Goal: Task Accomplishment & Management: Manage account settings

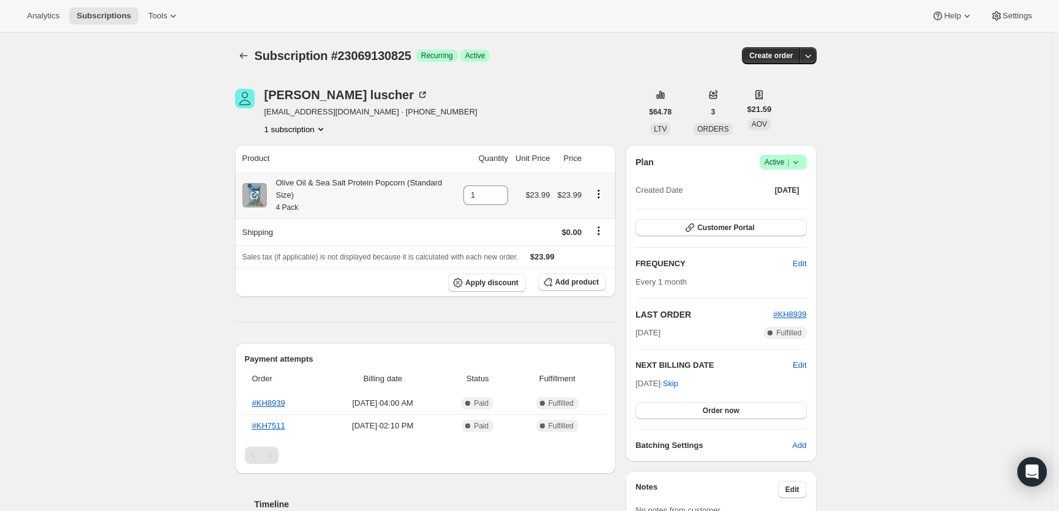
click at [604, 196] on icon "Product actions" at bounding box center [599, 194] width 12 height 12
click at [605, 192] on icon "Product actions" at bounding box center [599, 194] width 12 height 12
click at [939, 223] on div "Subscription #23069130825. This page is ready Subscription #23069130825 Success…" at bounding box center [525, 513] width 1051 height 963
click at [807, 56] on icon "button" at bounding box center [808, 56] width 12 height 12
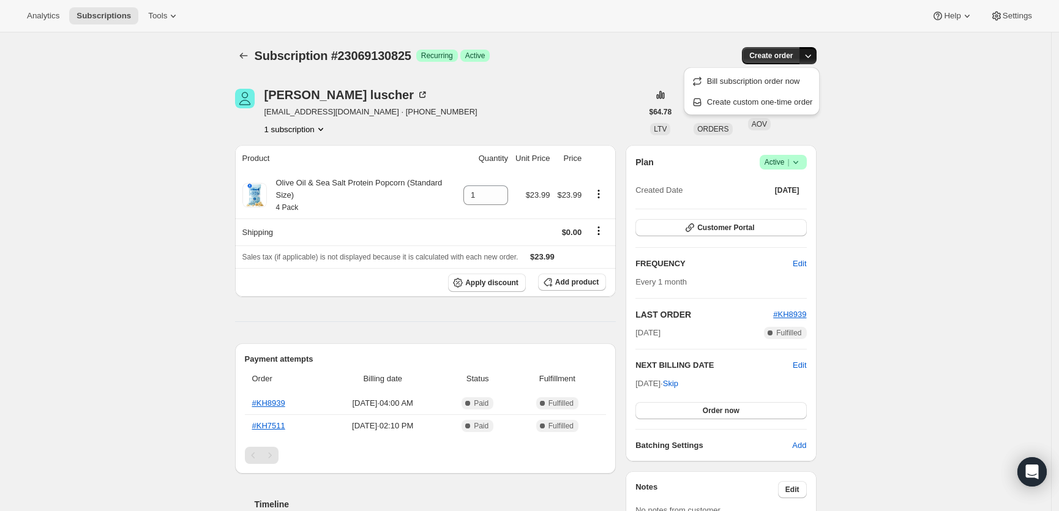
click at [909, 223] on div "Subscription #23069130825. This page is ready Subscription #23069130825 Success…" at bounding box center [525, 513] width 1051 height 963
click at [817, 56] on button "button" at bounding box center [807, 55] width 17 height 17
click at [949, 171] on div "Subscription #23069130825. This page is ready Subscription #23069130825 Success…" at bounding box center [525, 513] width 1051 height 963
click at [775, 59] on span "Create order" at bounding box center [770, 56] width 43 height 10
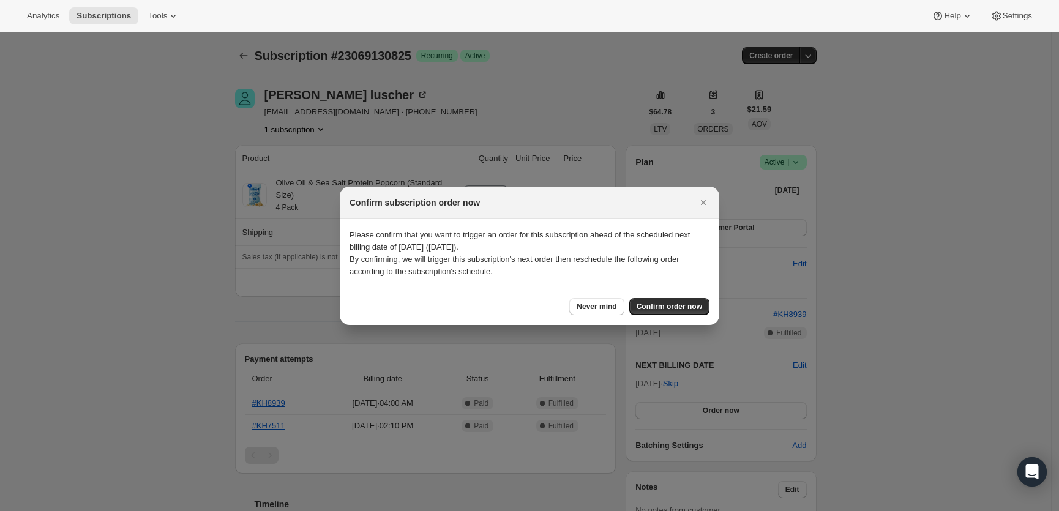
click at [516, 241] on p "Please confirm that you want to trigger an order for this subscription ahead of…" at bounding box center [530, 241] width 360 height 24
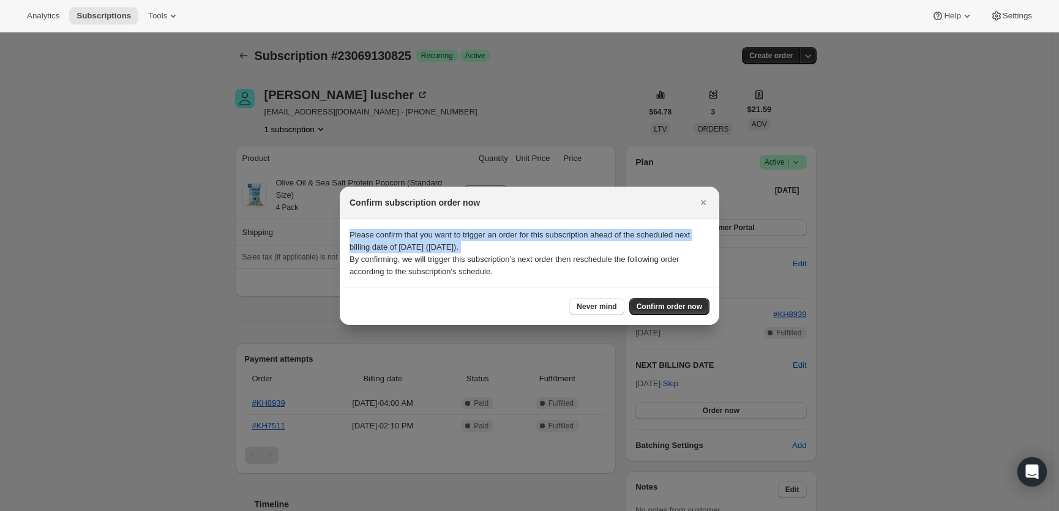
click at [516, 241] on p "Please confirm that you want to trigger an order for this subscription ahead of…" at bounding box center [530, 241] width 360 height 24
click at [536, 229] on p "Please confirm that you want to trigger an order for this subscription ahead of…" at bounding box center [530, 241] width 360 height 24
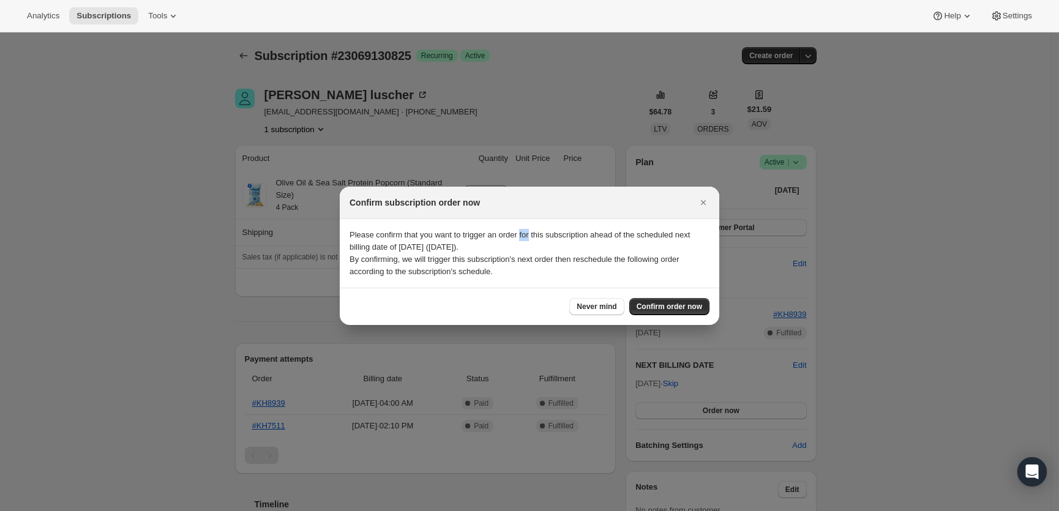
click at [536, 229] on p "Please confirm that you want to trigger an order for this subscription ahead of…" at bounding box center [530, 241] width 360 height 24
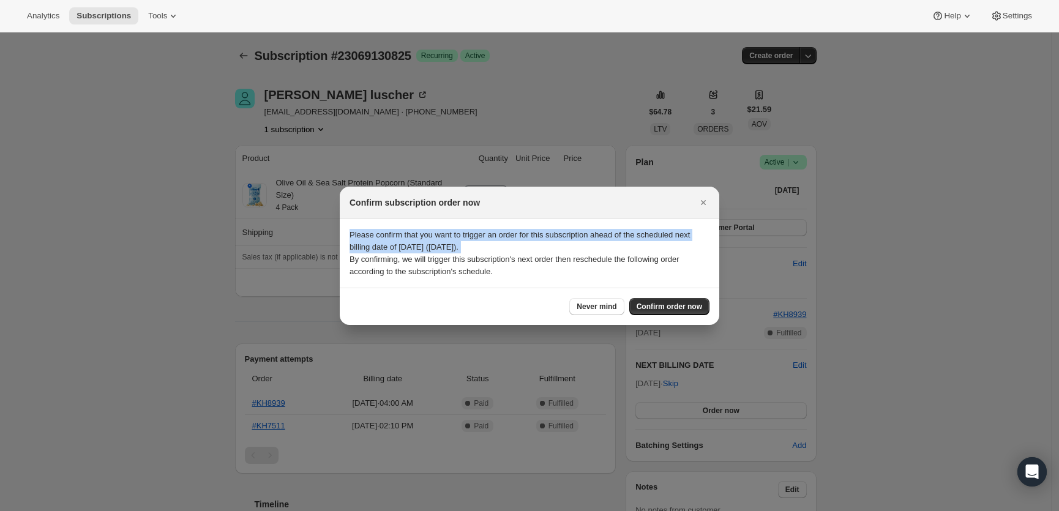
click at [536, 229] on p "Please confirm that you want to trigger an order for this subscription ahead of…" at bounding box center [530, 241] width 360 height 24
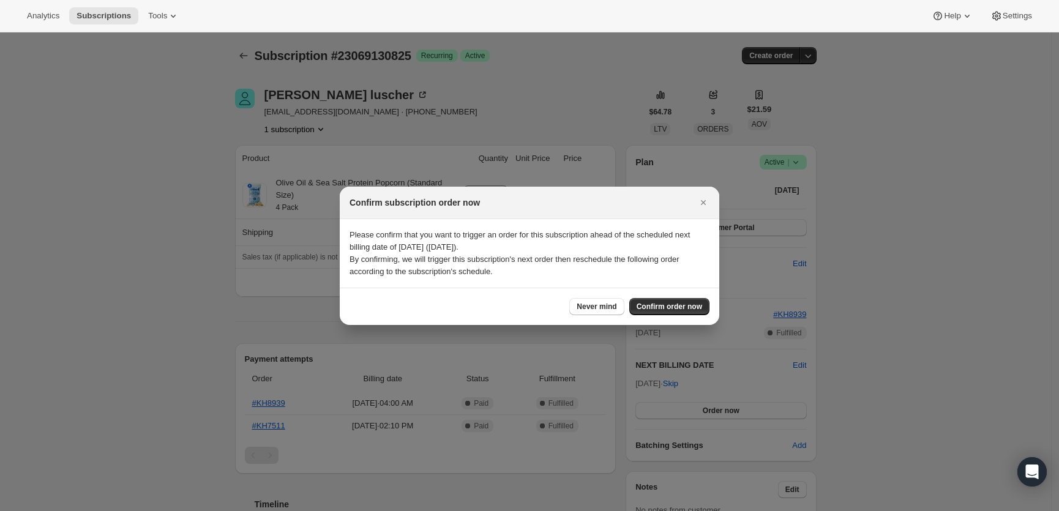
click at [518, 244] on p "Please confirm that you want to trigger an order for this subscription ahead of…" at bounding box center [530, 241] width 360 height 24
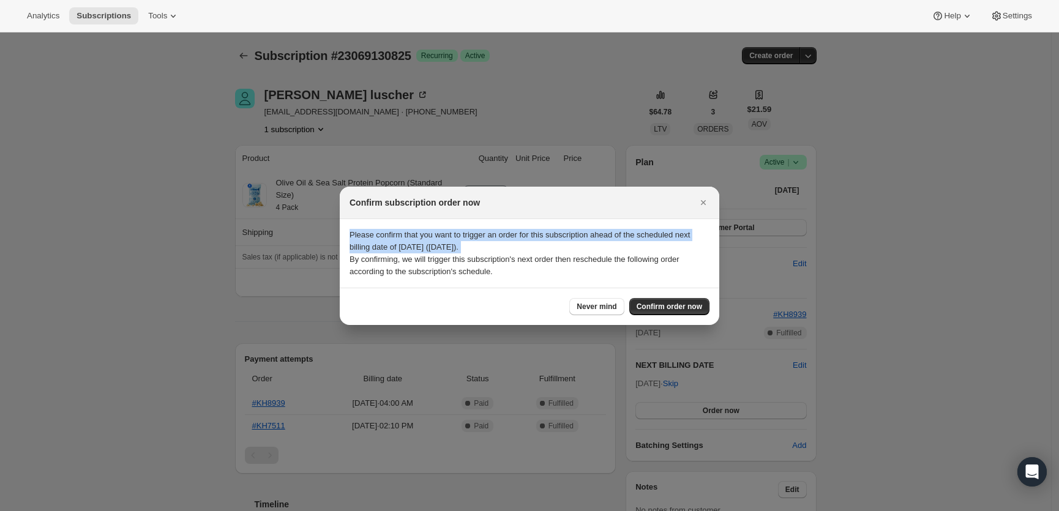
click at [518, 244] on p "Please confirm that you want to trigger an order for this subscription ahead of…" at bounding box center [530, 241] width 360 height 24
click at [577, 308] on span "Never mind" at bounding box center [597, 307] width 40 height 10
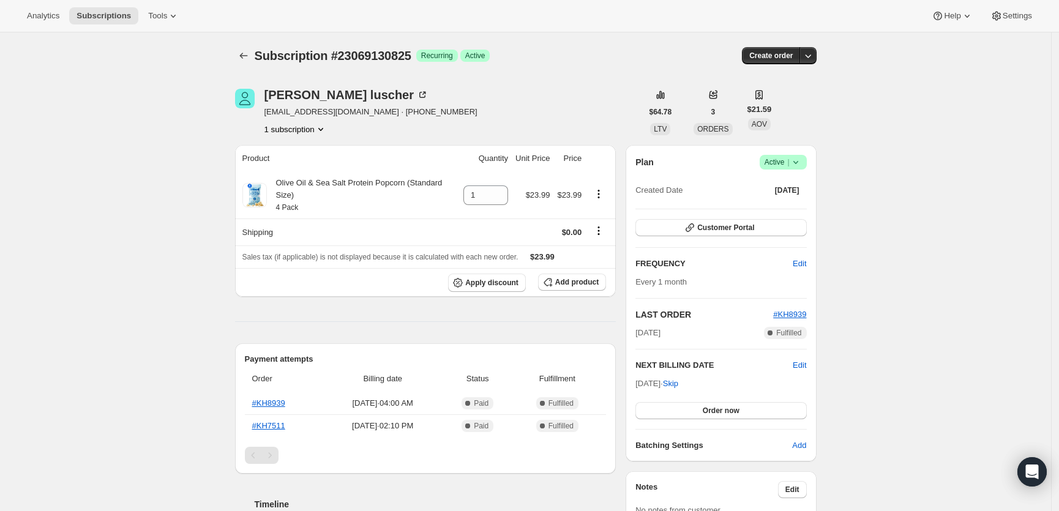
scroll to position [157, 0]
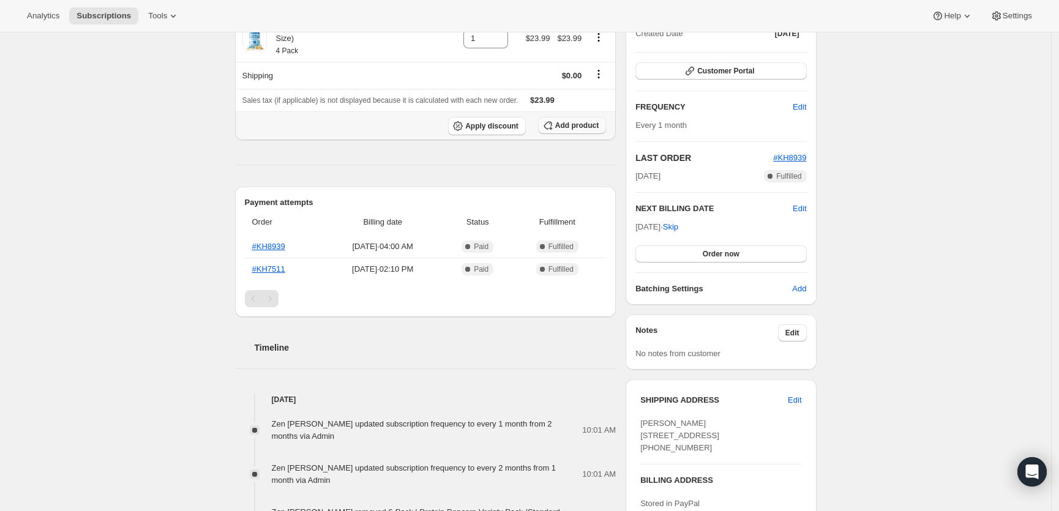
click at [589, 121] on button "Add product" at bounding box center [572, 125] width 68 height 17
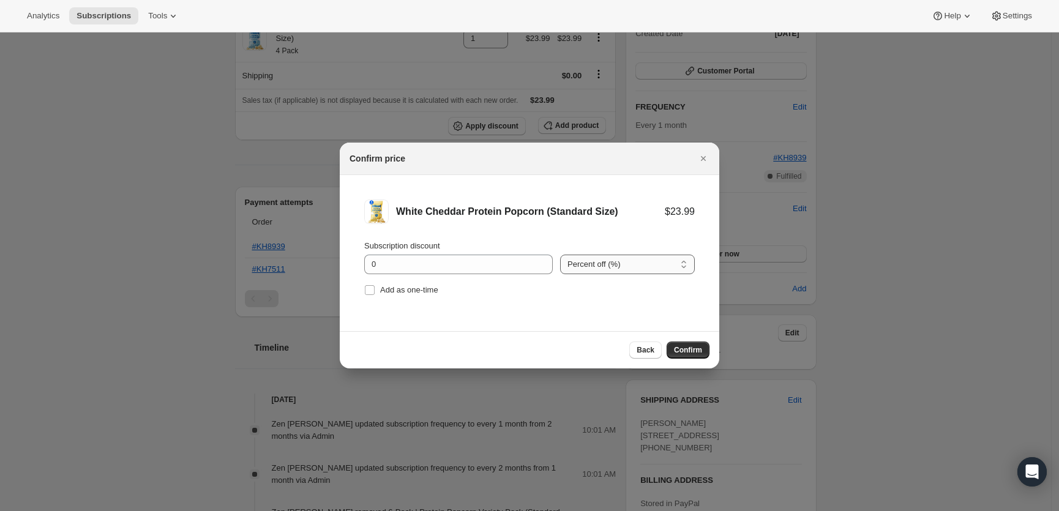
click at [597, 260] on select "Percent off (%) Amount off ($)" at bounding box center [627, 265] width 135 height 20
click at [589, 262] on select "Percent off (%) Amount off ($)" at bounding box center [627, 265] width 135 height 20
click at [641, 351] on span "Back" at bounding box center [646, 350] width 18 height 10
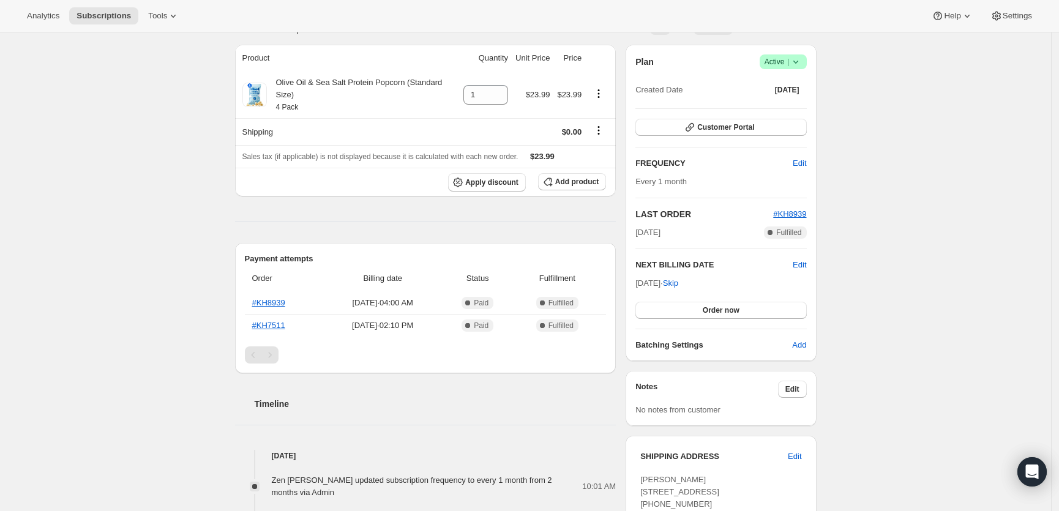
scroll to position [0, 0]
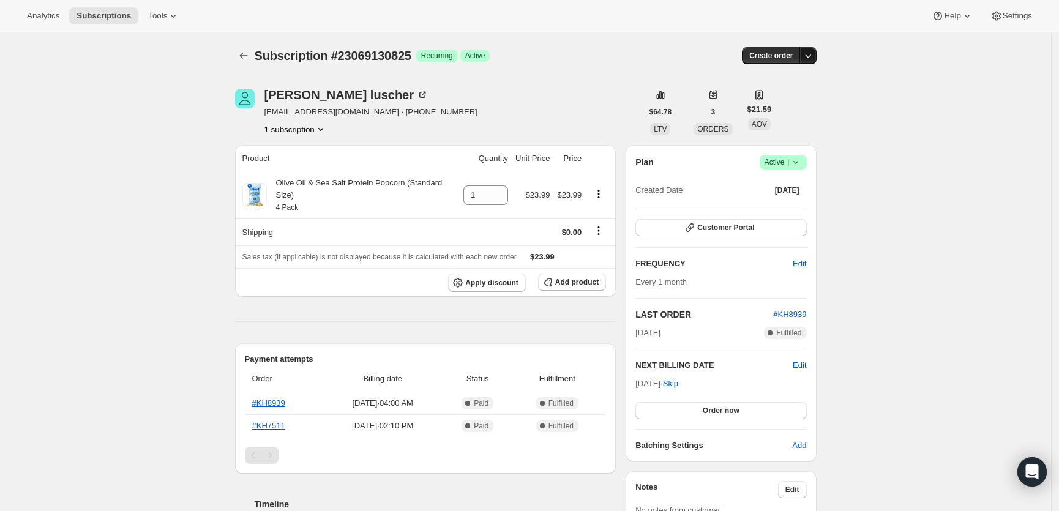
click at [817, 50] on button "button" at bounding box center [807, 55] width 17 height 17
click at [327, 132] on icon "Product actions" at bounding box center [321, 129] width 12 height 12
click at [290, 146] on span "23069130825 Info Current" at bounding box center [296, 152] width 85 height 12
click at [770, 220] on button "Customer Portal" at bounding box center [720, 227] width 171 height 17
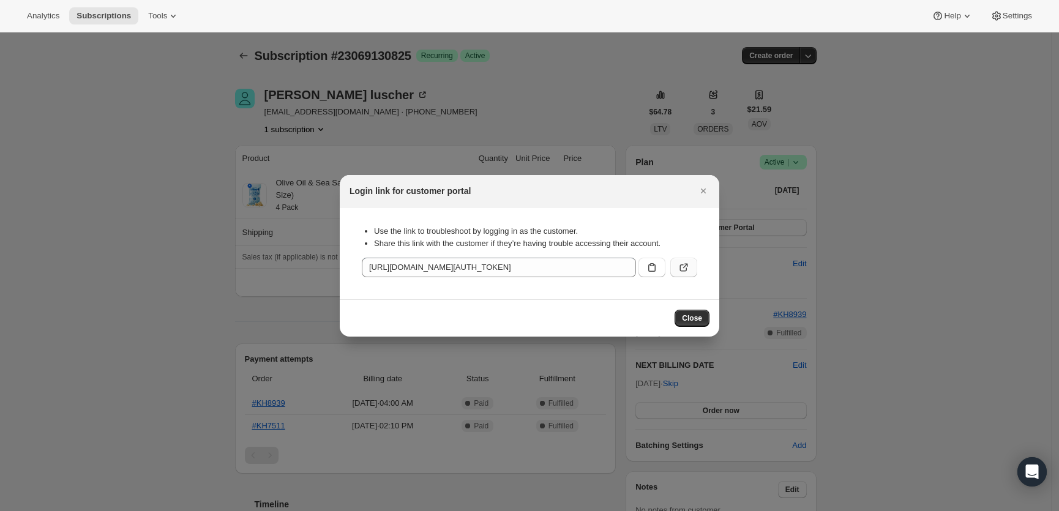
click at [688, 272] on icon ":rbv:" at bounding box center [684, 267] width 12 height 12
click at [701, 199] on button "Close" at bounding box center [703, 190] width 17 height 17
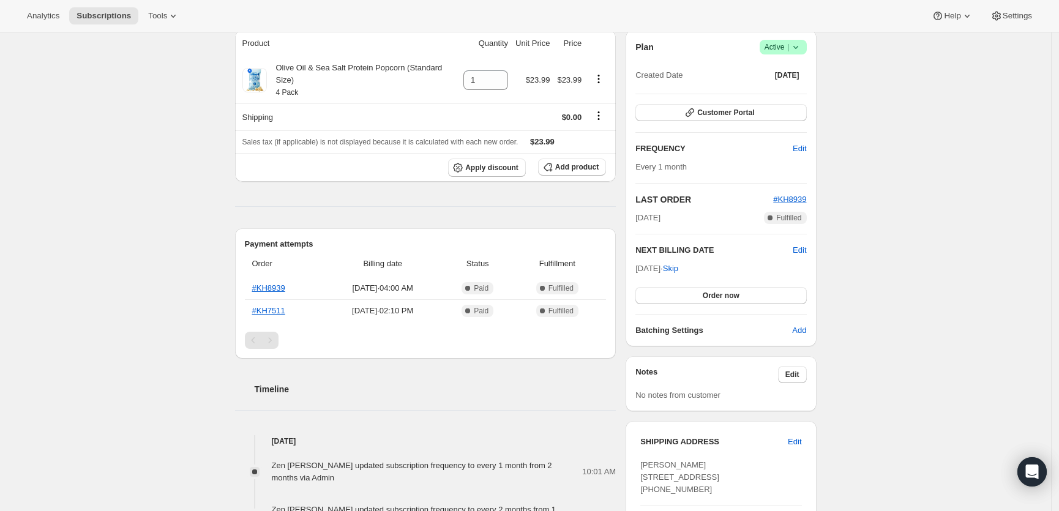
scroll to position [147, 0]
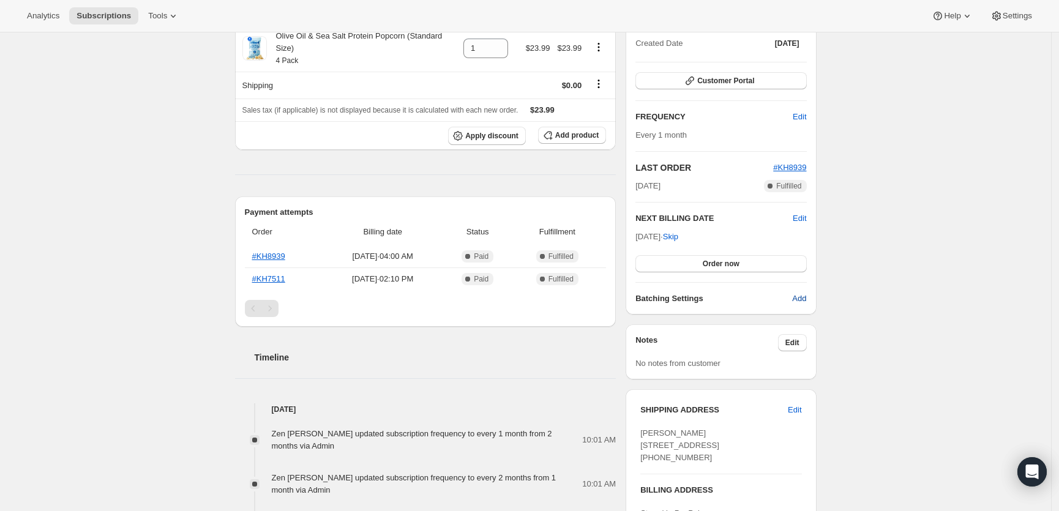
click at [806, 297] on span "Add" at bounding box center [799, 299] width 14 height 12
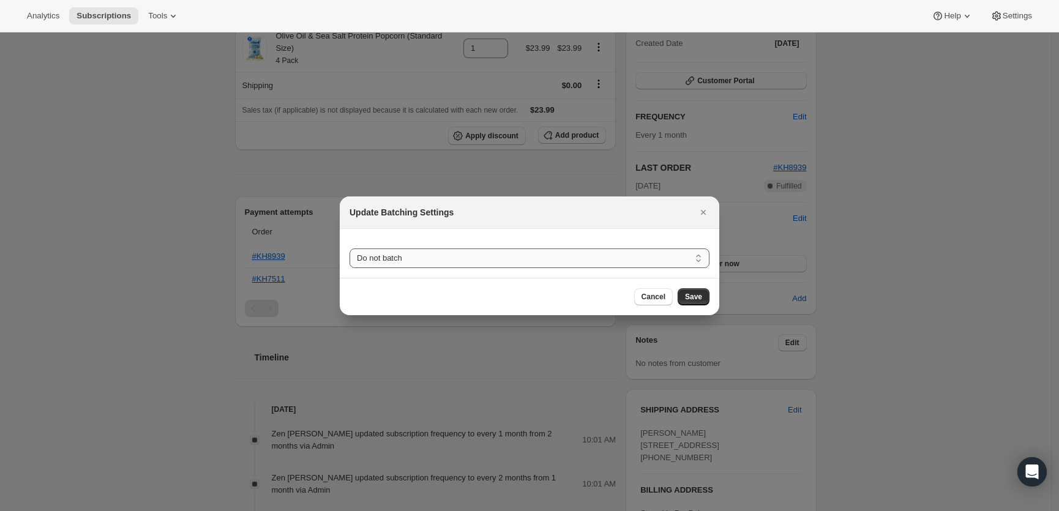
click at [540, 261] on select "Do not batch Weekly Monthly Yearly" at bounding box center [530, 259] width 360 height 20
select select "WEEKDAY"
click at [350, 249] on select "Do not batch Weekly Monthly Yearly" at bounding box center [530, 259] width 360 height 20
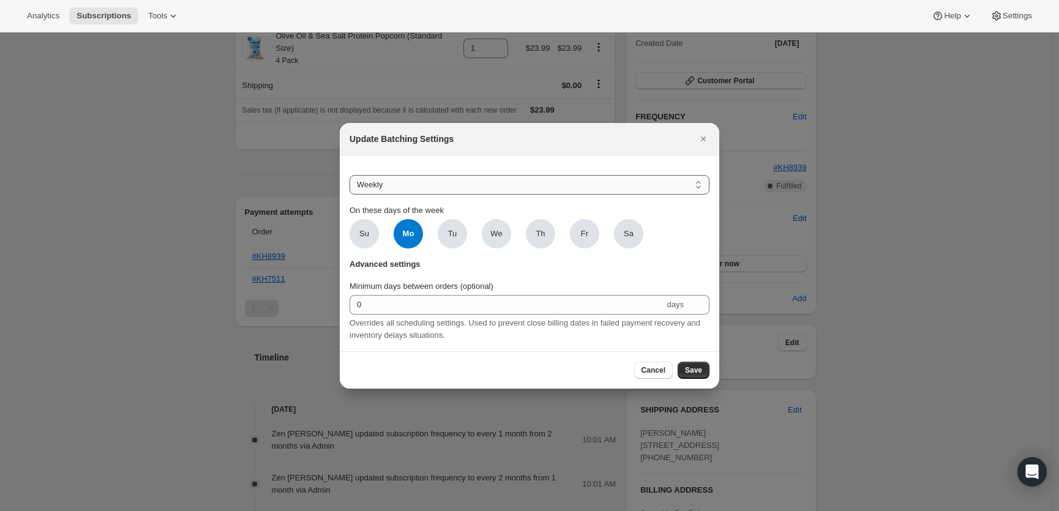
click at [457, 187] on select "Do not batch Weekly Monthly Yearly" at bounding box center [530, 185] width 360 height 20
click at [350, 175] on select "Do not batch Weekly Monthly Yearly" at bounding box center [530, 185] width 360 height 20
click at [653, 375] on span "Cancel" at bounding box center [653, 370] width 24 height 10
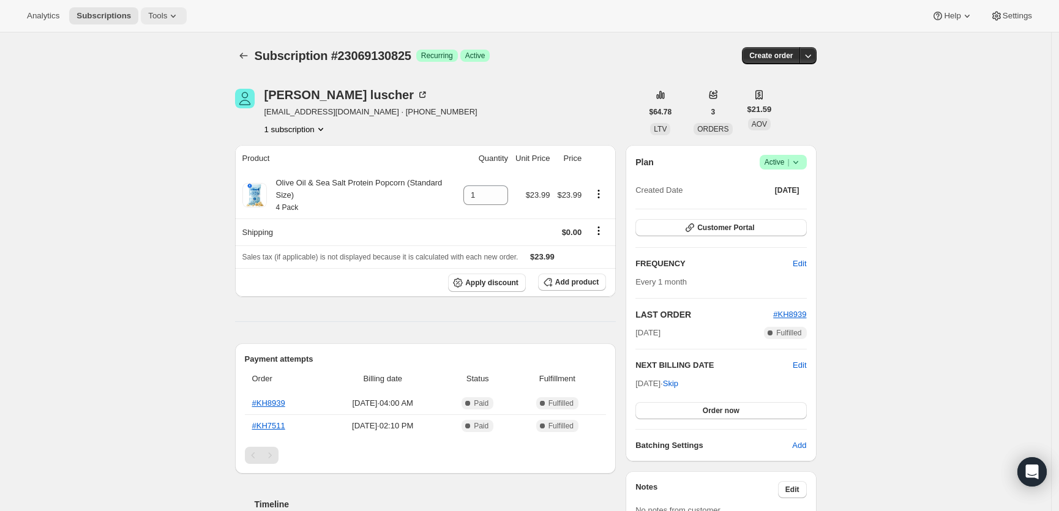
click at [167, 13] on span "Tools" at bounding box center [157, 16] width 19 height 10
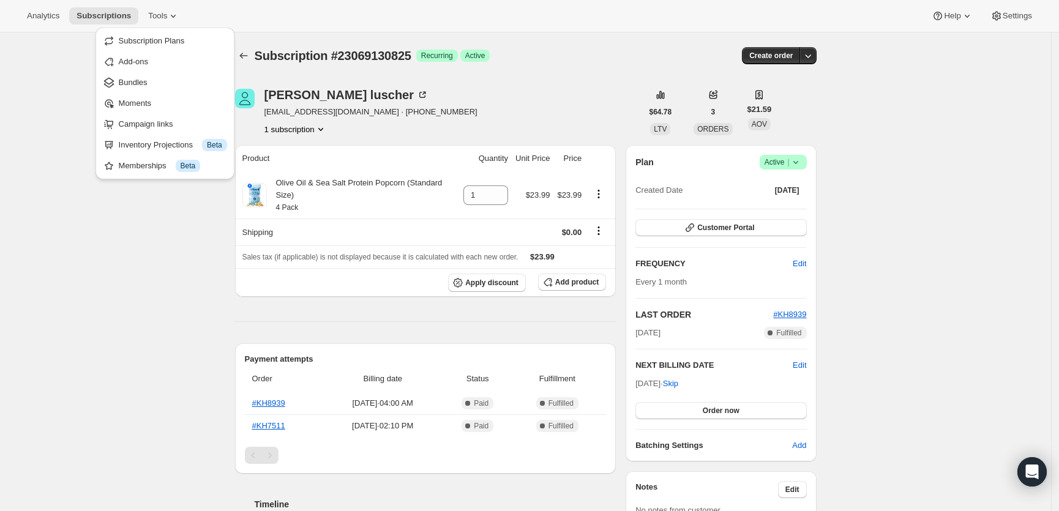
click at [353, 113] on span "[EMAIL_ADDRESS][DOMAIN_NAME] · [PHONE_NUMBER]" at bounding box center [370, 112] width 213 height 12
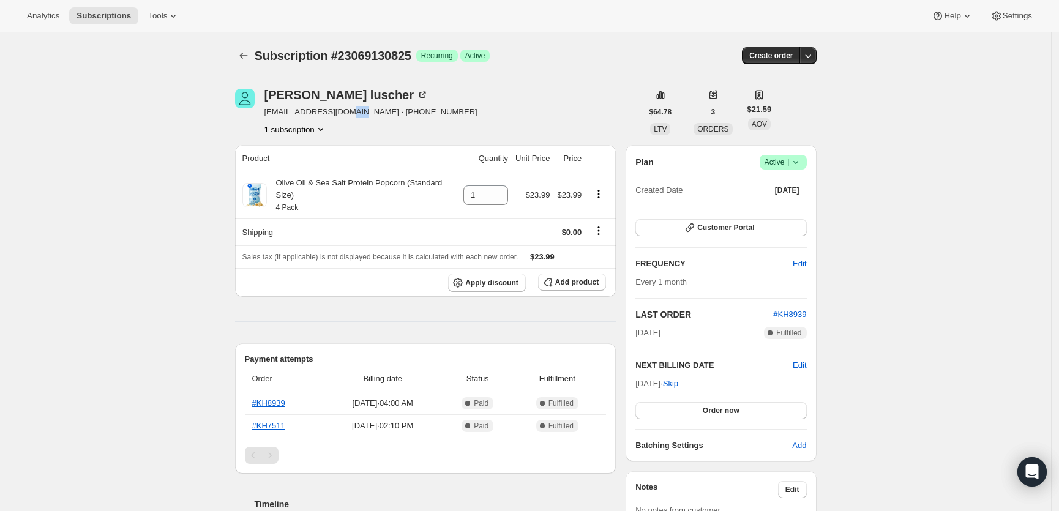
click at [353, 113] on span "[EMAIL_ADDRESS][DOMAIN_NAME] · [PHONE_NUMBER]" at bounding box center [370, 112] width 213 height 12
click at [356, 110] on span "[EMAIL_ADDRESS][DOMAIN_NAME] · [PHONE_NUMBER]" at bounding box center [370, 112] width 213 height 12
drag, startPoint x: 364, startPoint y: 114, endPoint x: 267, endPoint y: 113, distance: 96.7
click at [267, 113] on div "Corey luscher coreyluscher@gmail.com · +15419810629 1 subscription" at bounding box center [438, 112] width 407 height 47
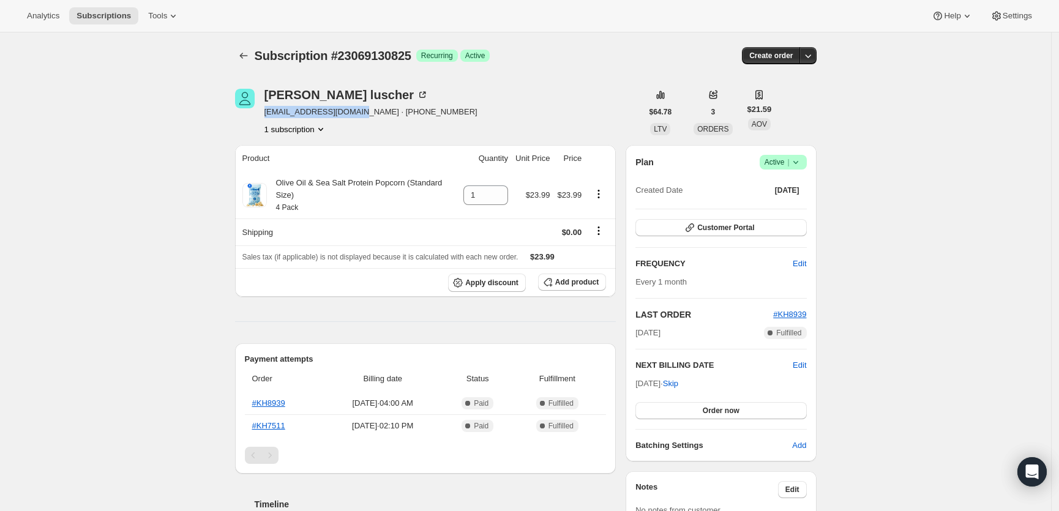
copy span "[EMAIL_ADDRESS][DOMAIN_NAME]"
click at [175, 19] on icon at bounding box center [173, 16] width 12 height 12
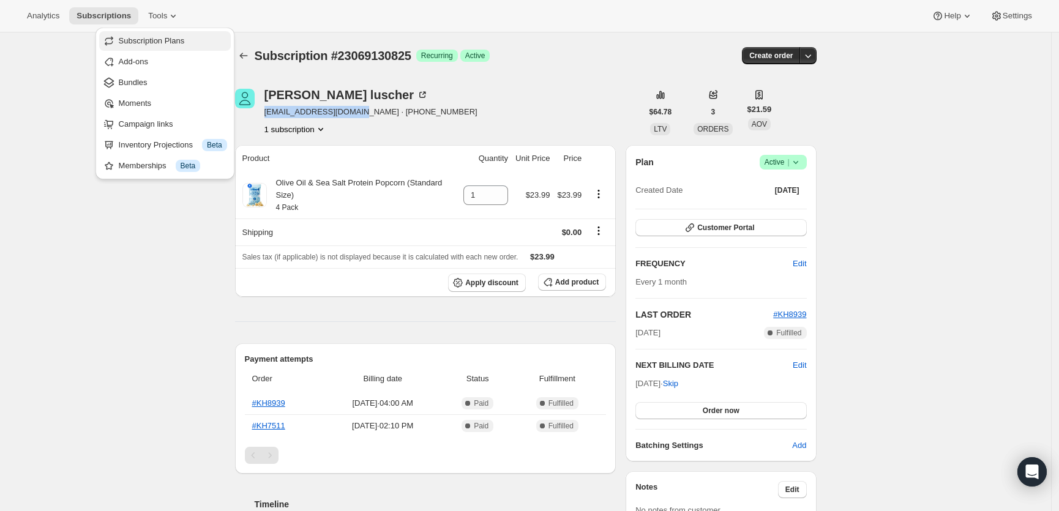
click at [177, 34] on button "Subscription Plans" at bounding box center [165, 41] width 132 height 20
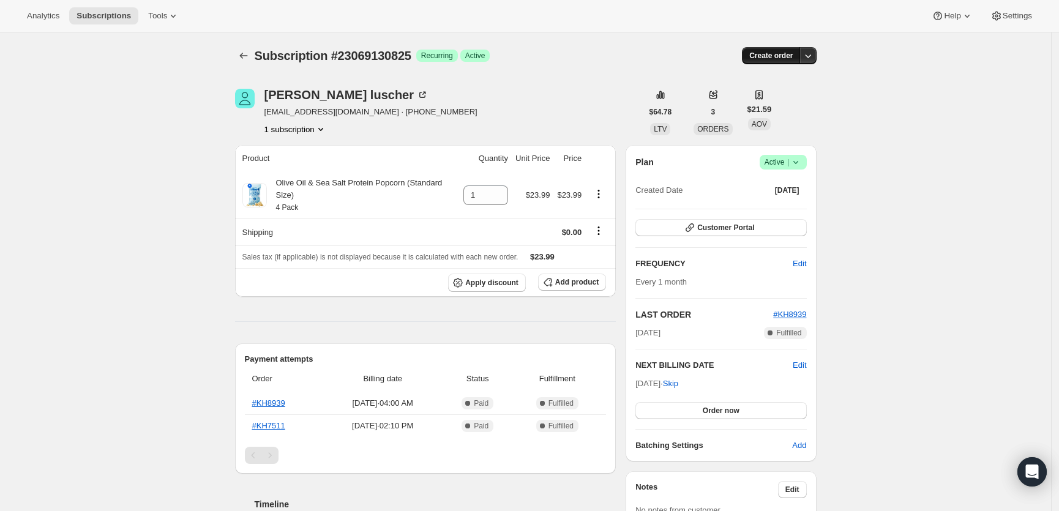
click at [798, 54] on button "Create order" at bounding box center [771, 55] width 58 height 17
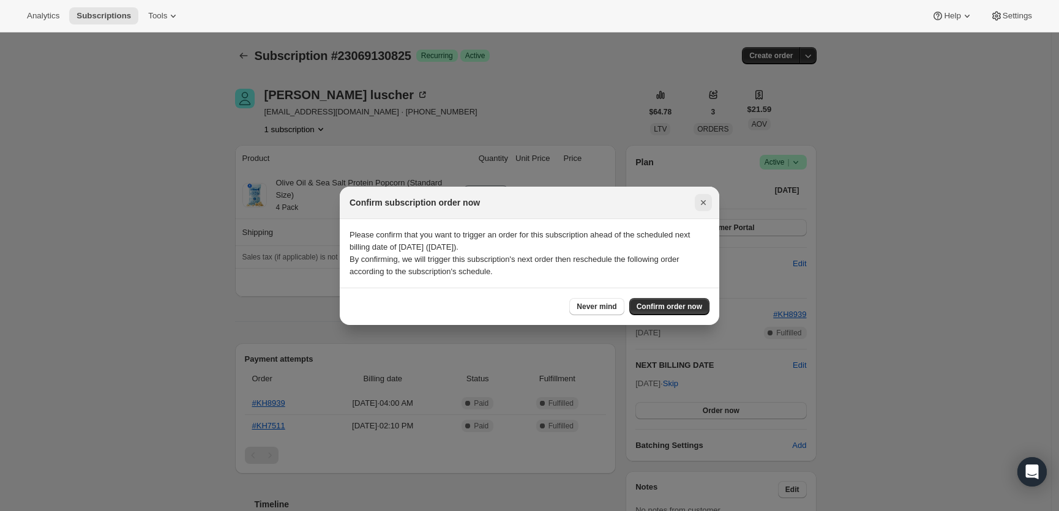
click at [705, 196] on icon "Close" at bounding box center [703, 202] width 12 height 12
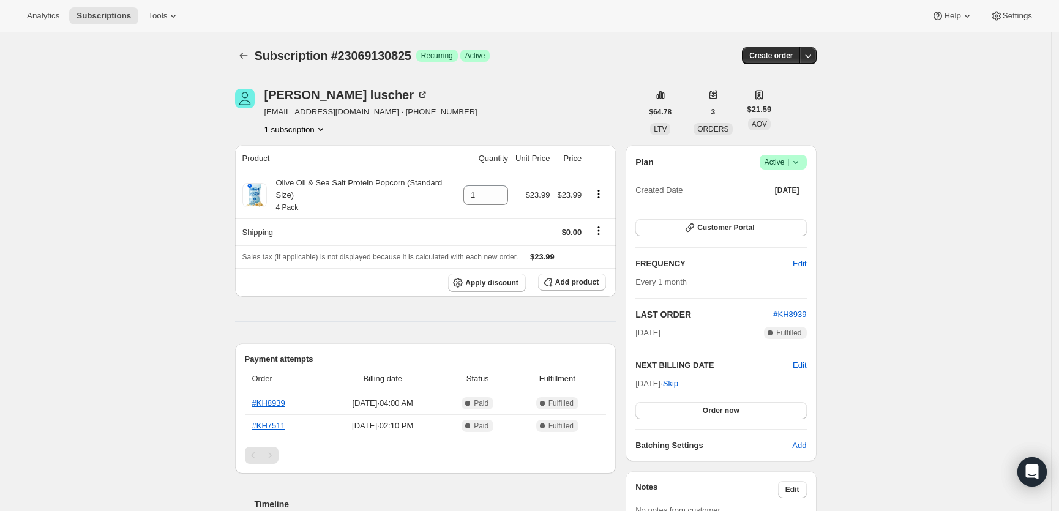
scroll to position [17, 0]
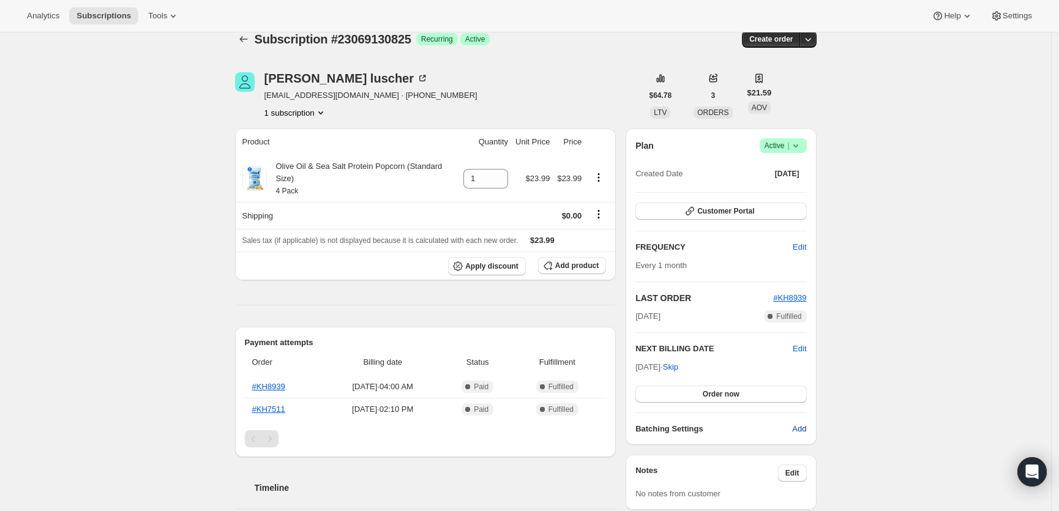
click at [797, 431] on span "Add" at bounding box center [799, 429] width 14 height 12
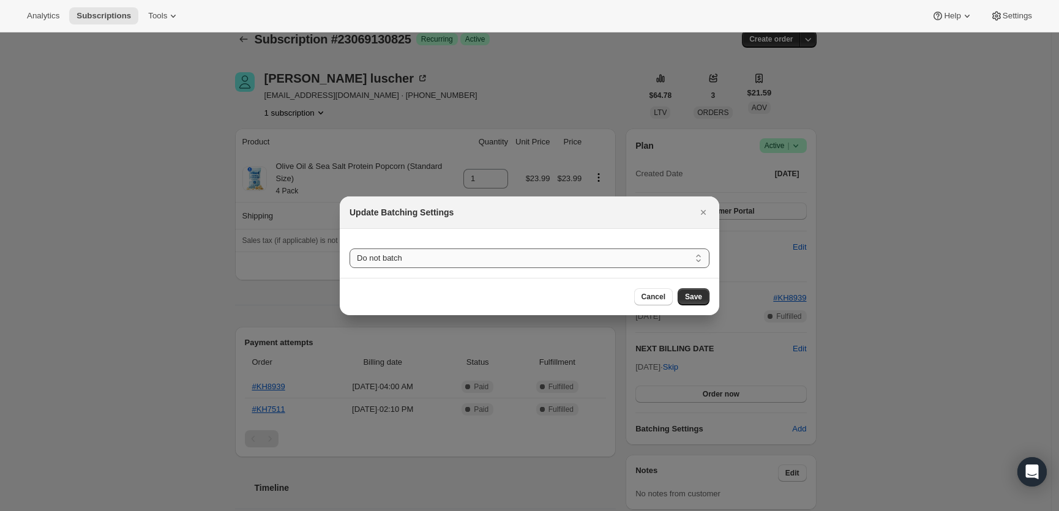
click at [496, 257] on select "Do not batch Weekly Monthly Yearly" at bounding box center [530, 259] width 360 height 20
select select "MONTHDAY"
click at [350, 249] on select "Do not batch Weekly Monthly Yearly" at bounding box center [530, 259] width 360 height 20
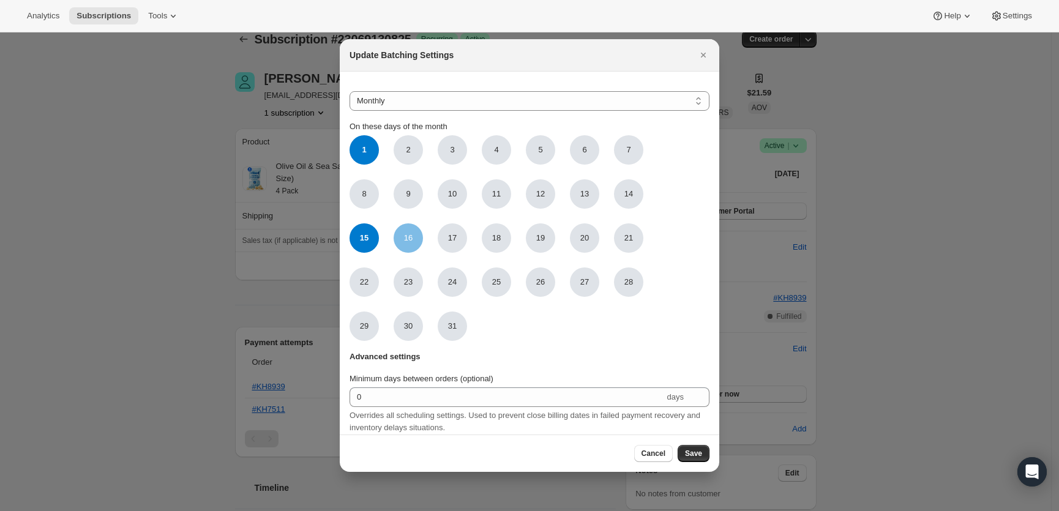
click at [410, 240] on span "16" at bounding box center [408, 238] width 9 height 12
click at [0, 0] on input "16" at bounding box center [0, 0] width 0 height 0
click at [412, 242] on span "16" at bounding box center [408, 237] width 29 height 29
click input "16" at bounding box center [0, 0] width 0 height 0
click at [369, 145] on span "1" at bounding box center [364, 149] width 29 height 29
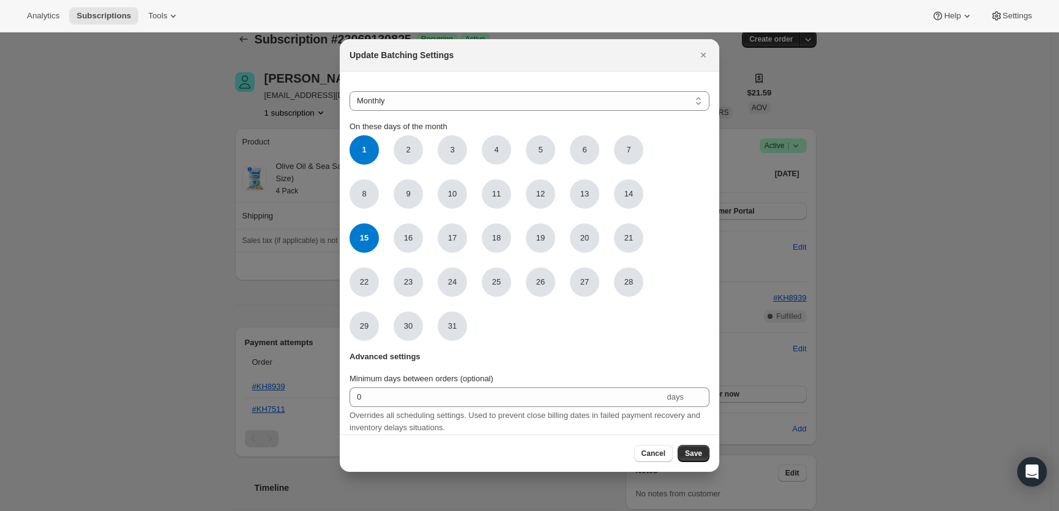
click input "1" at bounding box center [0, 0] width 0 height 0
click at [418, 148] on span "2" at bounding box center [408, 149] width 29 height 29
click at [0, 0] on input "2" at bounding box center [0, 0] width 0 height 0
click at [353, 155] on span "1" at bounding box center [364, 149] width 29 height 29
click at [0, 0] on input "1" at bounding box center [0, 0] width 0 height 0
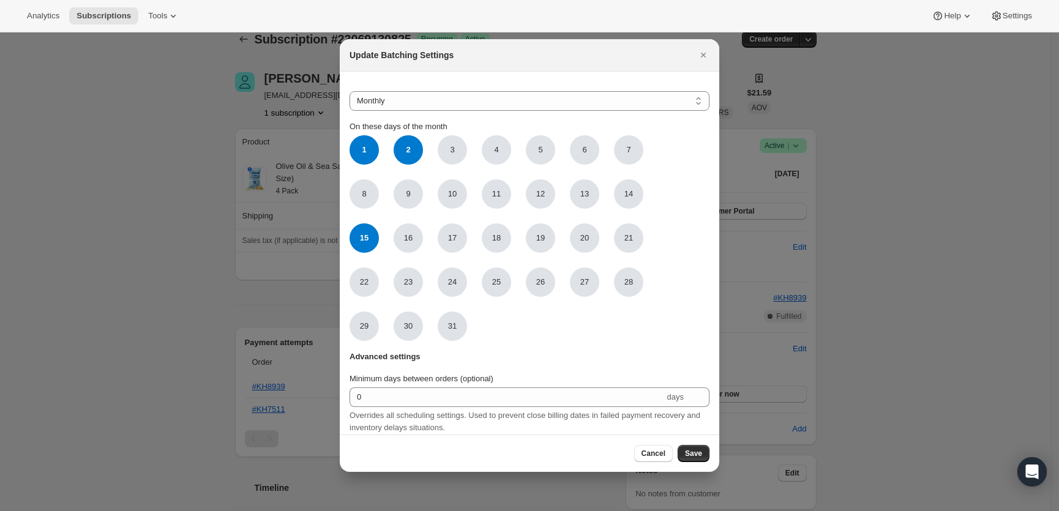
click at [412, 140] on span "2" at bounding box center [408, 149] width 29 height 29
click input "2" at bounding box center [0, 0] width 0 height 0
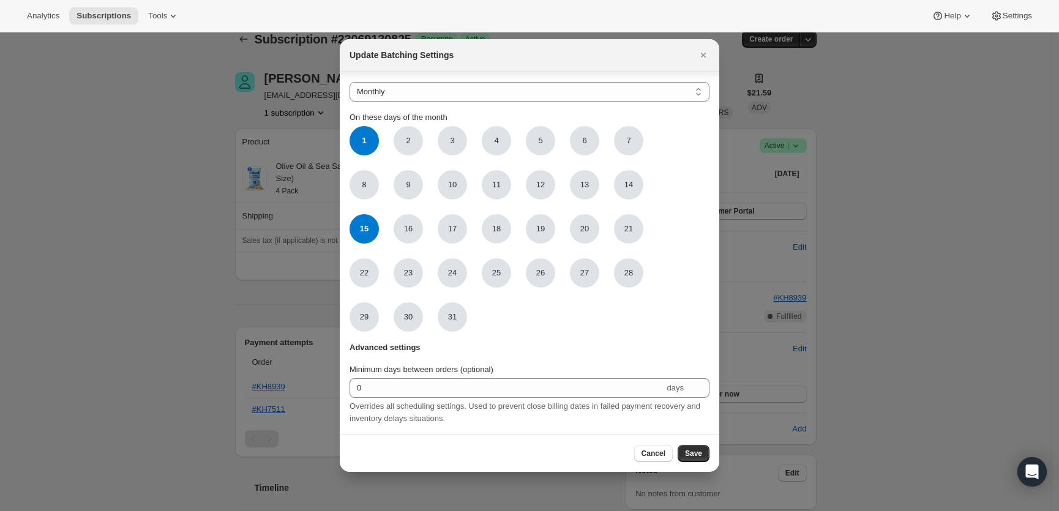
click at [547, 405] on div "Overrides all scheduling settings. Used to prevent close billing dates in faile…" at bounding box center [530, 412] width 360 height 24
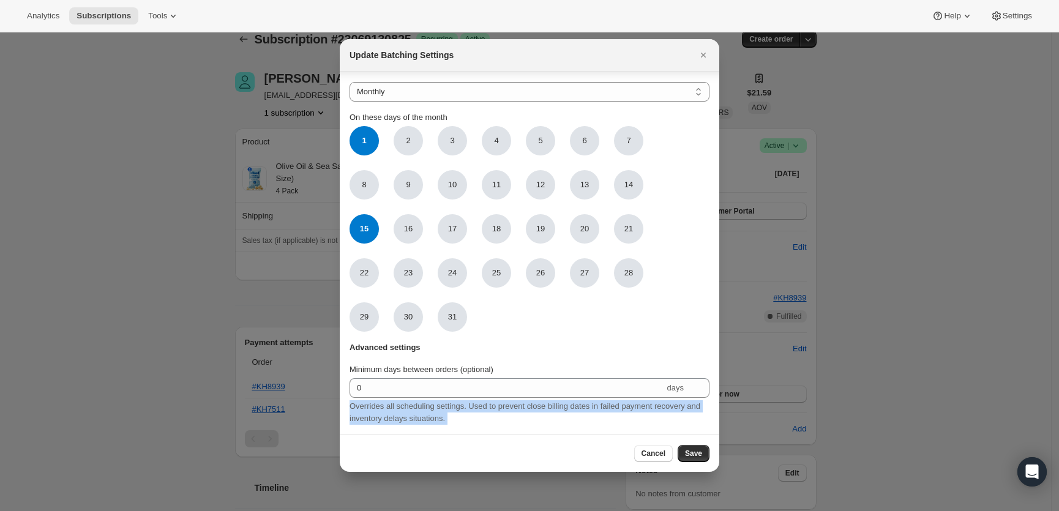
click at [547, 405] on div "Overrides all scheduling settings. Used to prevent close billing dates in faile…" at bounding box center [530, 412] width 360 height 24
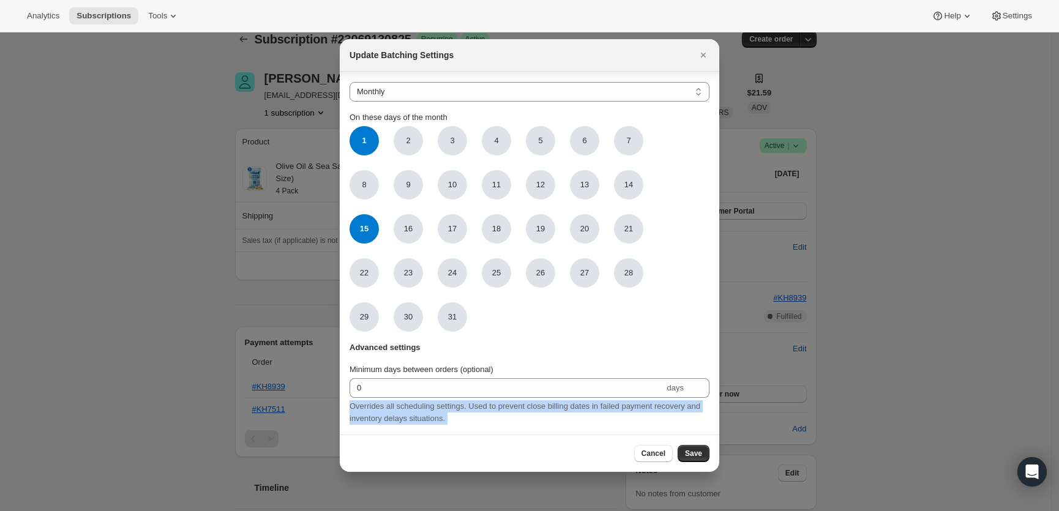
click at [535, 413] on div "Overrides all scheduling settings. Used to prevent close billing dates in faile…" at bounding box center [530, 412] width 360 height 24
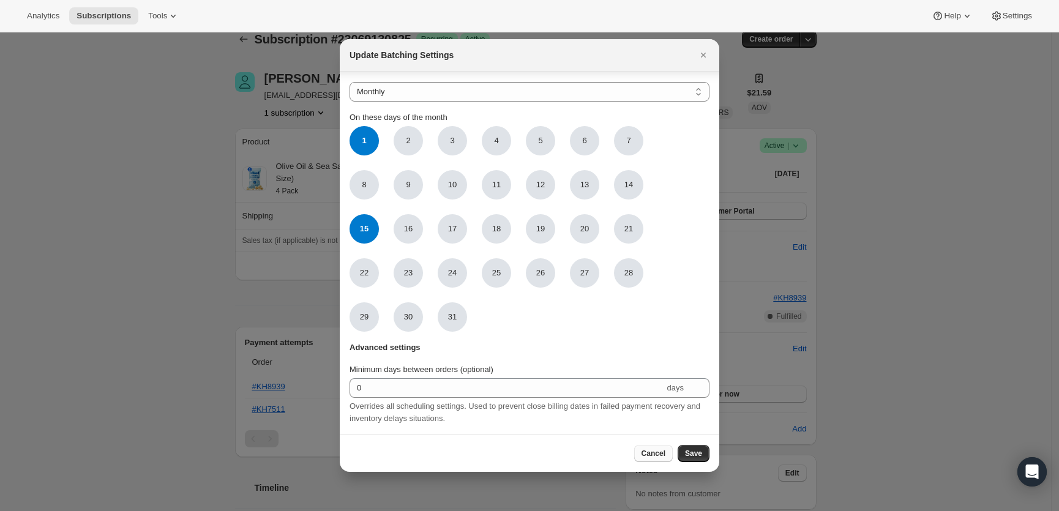
click at [651, 459] on button "Cancel" at bounding box center [653, 453] width 39 height 17
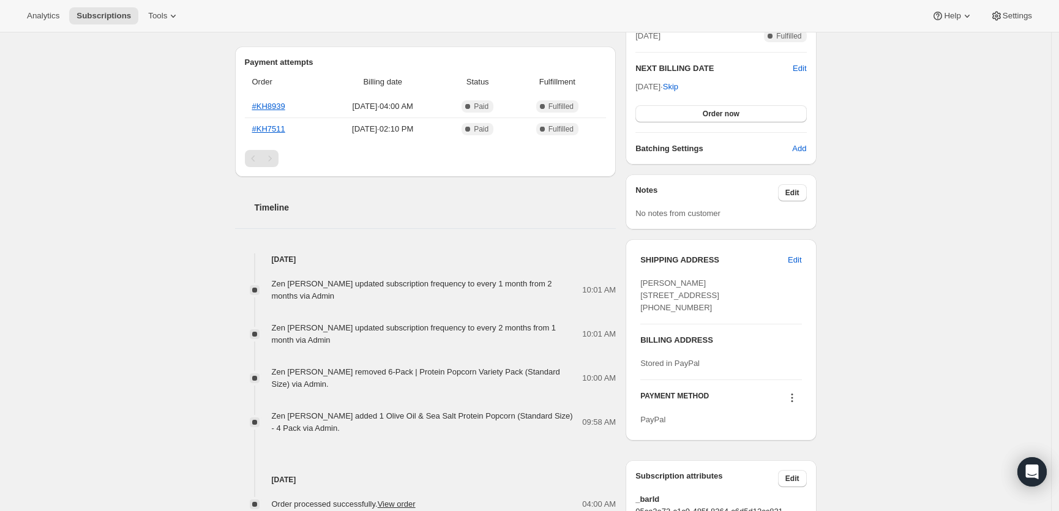
scroll to position [485, 0]
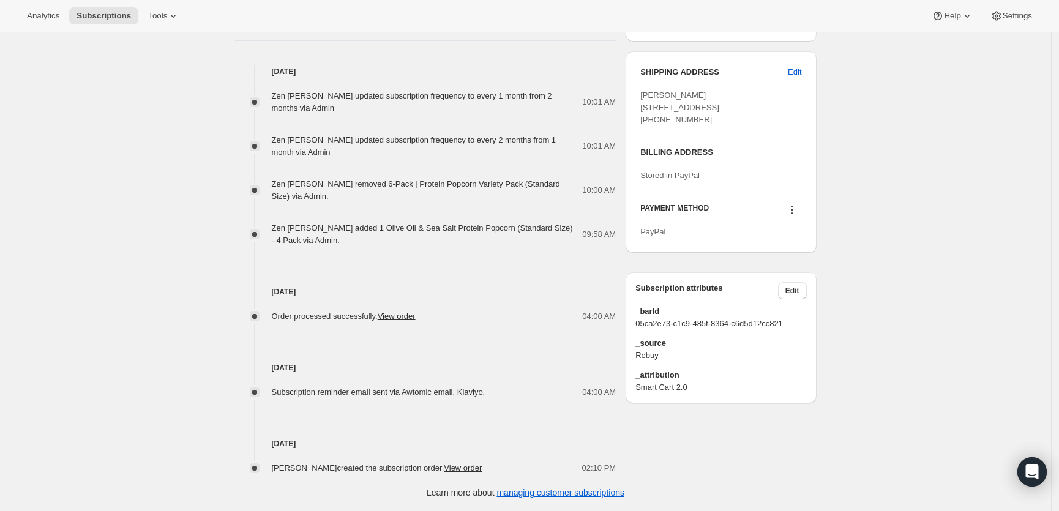
click at [798, 216] on icon at bounding box center [792, 210] width 12 height 12
click at [875, 203] on div "Subscription #23069130825. This page is ready Subscription #23069130825 Success…" at bounding box center [525, 29] width 1051 height 963
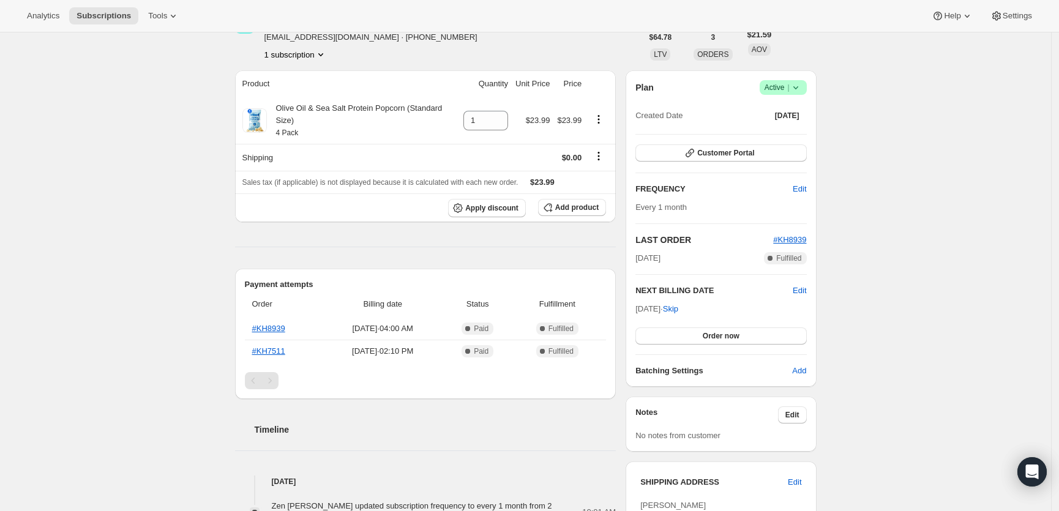
scroll to position [57, 0]
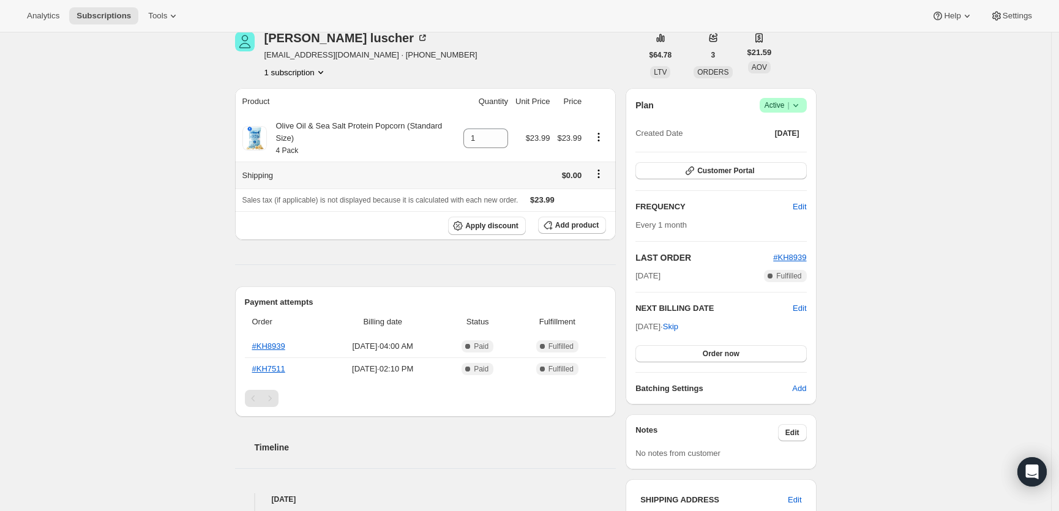
click at [602, 170] on icon "Shipping actions" at bounding box center [599, 174] width 12 height 12
click at [503, 250] on div "Product Quantity Unit Price Price Olive Oil & Sea Salt Protein Popcorn (Standar…" at bounding box center [425, 495] width 381 height 814
click at [548, 229] on icon "button" at bounding box center [548, 226] width 8 height 8
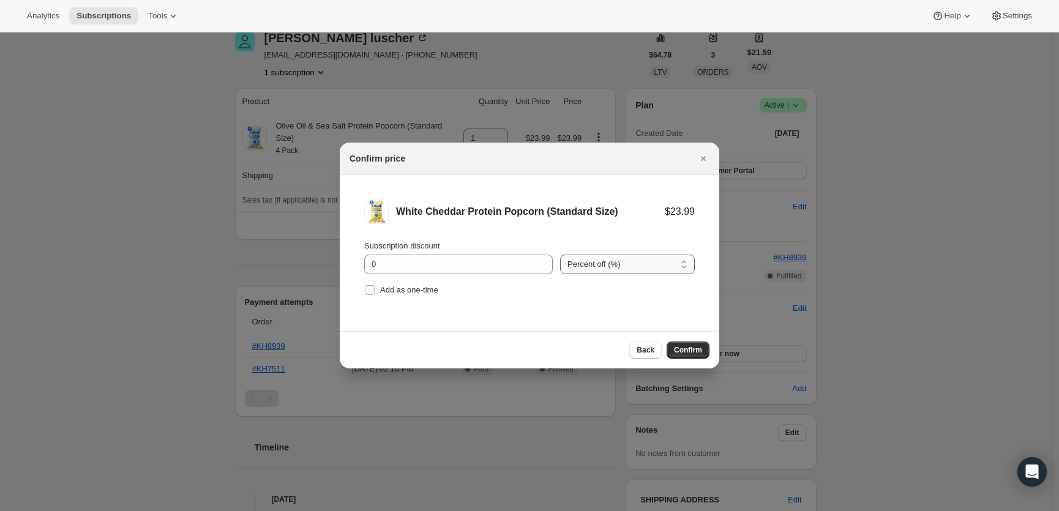
click at [673, 261] on select "Percent off (%) Amount off ($)" at bounding box center [627, 265] width 135 height 20
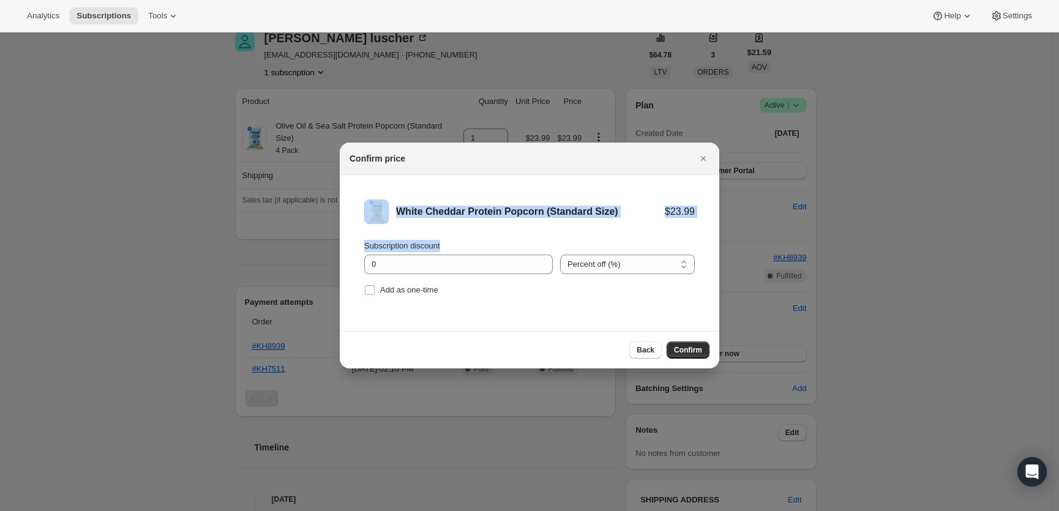
drag, startPoint x: 574, startPoint y: 173, endPoint x: 539, endPoint y: 247, distance: 81.3
click at [539, 247] on div "Confirm price White Cheddar Protein Popcorn (Standard Size) $23.99 Subscription…" at bounding box center [529, 256] width 379 height 226
click at [541, 201] on div "White Cheddar Protein Popcorn (Standard Size) $23.99" at bounding box center [529, 212] width 331 height 24
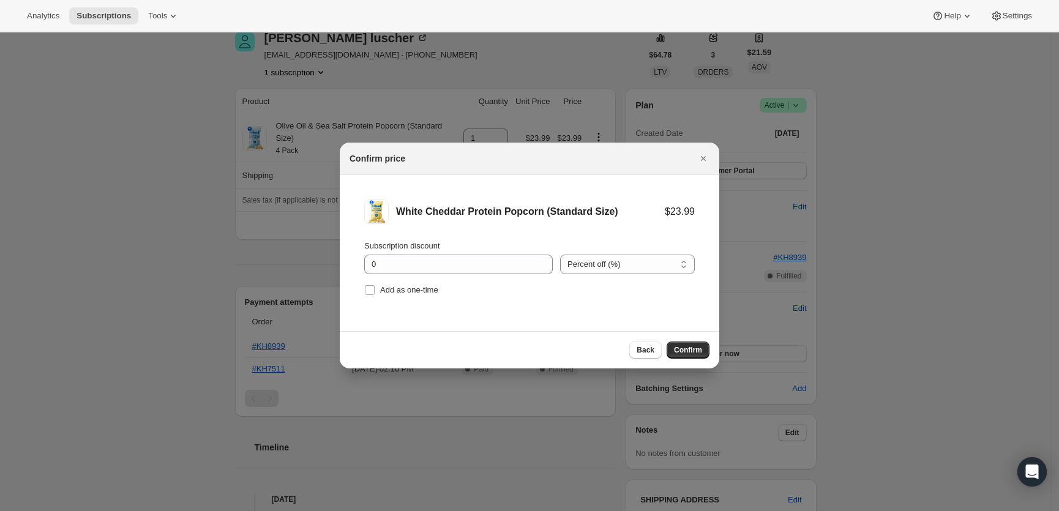
click at [704, 148] on div "Confirm price" at bounding box center [529, 159] width 379 height 32
click at [704, 151] on button "Close" at bounding box center [703, 158] width 17 height 17
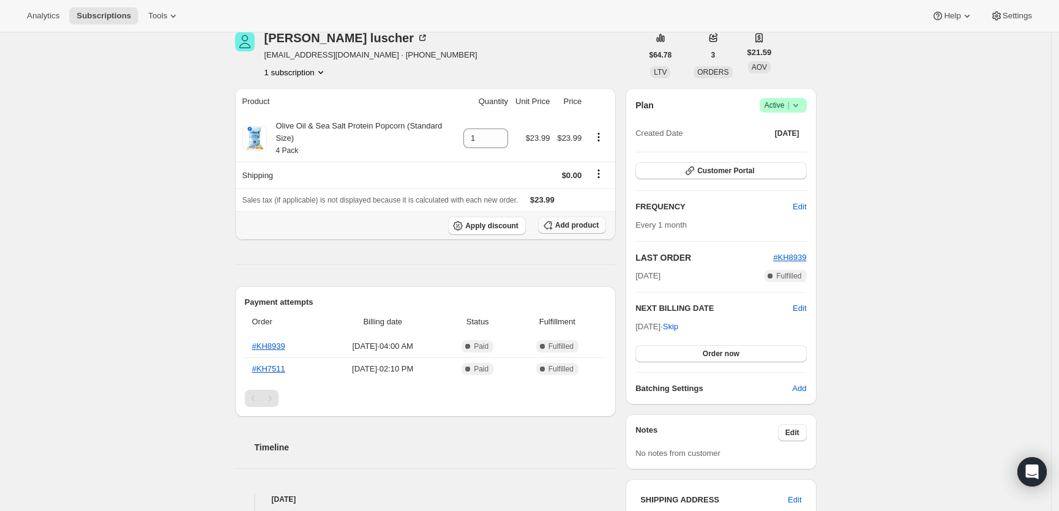
click at [597, 226] on span "Add product" at bounding box center [576, 225] width 43 height 10
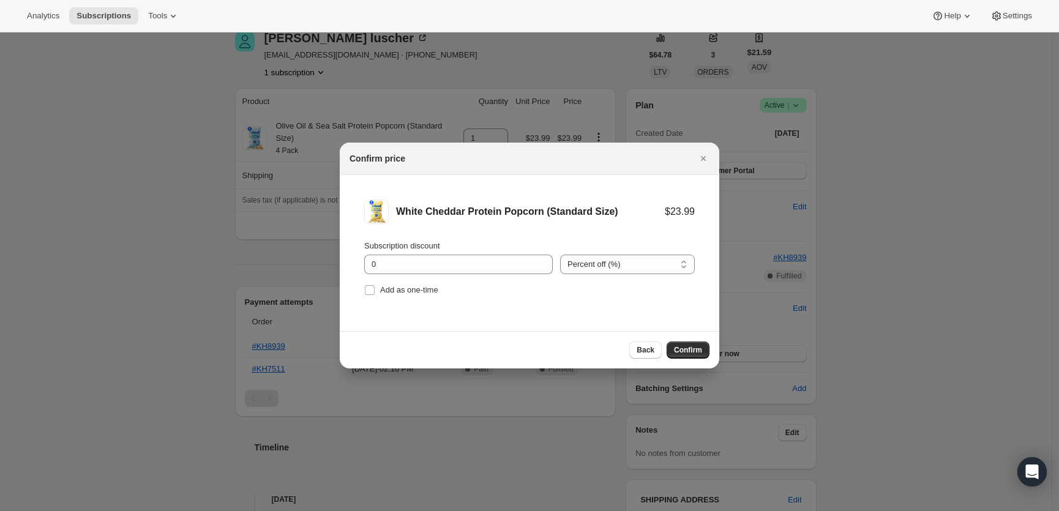
scroll to position [0, 0]
click at [581, 260] on select "Percent off (%) Amount off ($)" at bounding box center [627, 265] width 135 height 20
click at [560, 255] on select "Percent off (%) Amount off ($)" at bounding box center [627, 265] width 135 height 20
click at [703, 350] on button "Confirm" at bounding box center [688, 350] width 43 height 17
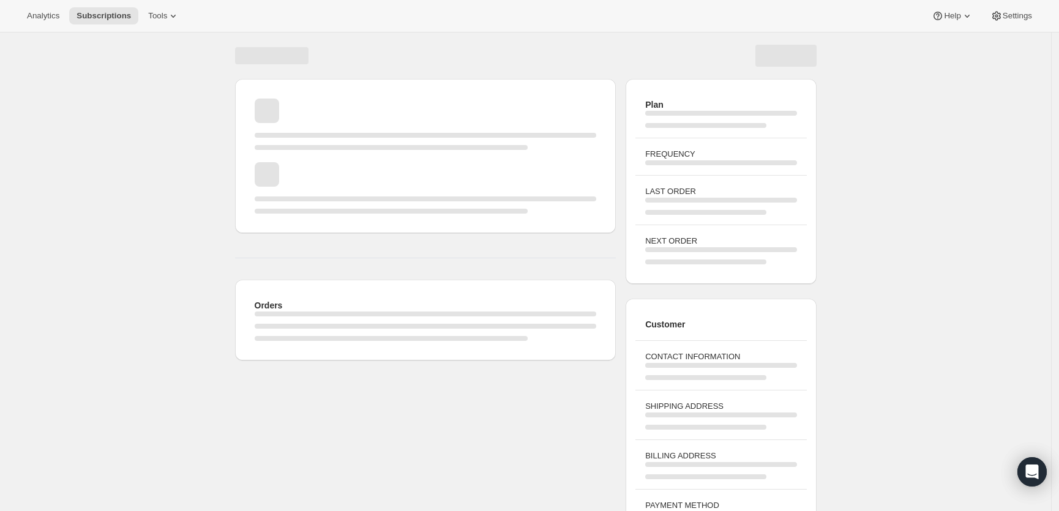
scroll to position [42, 0]
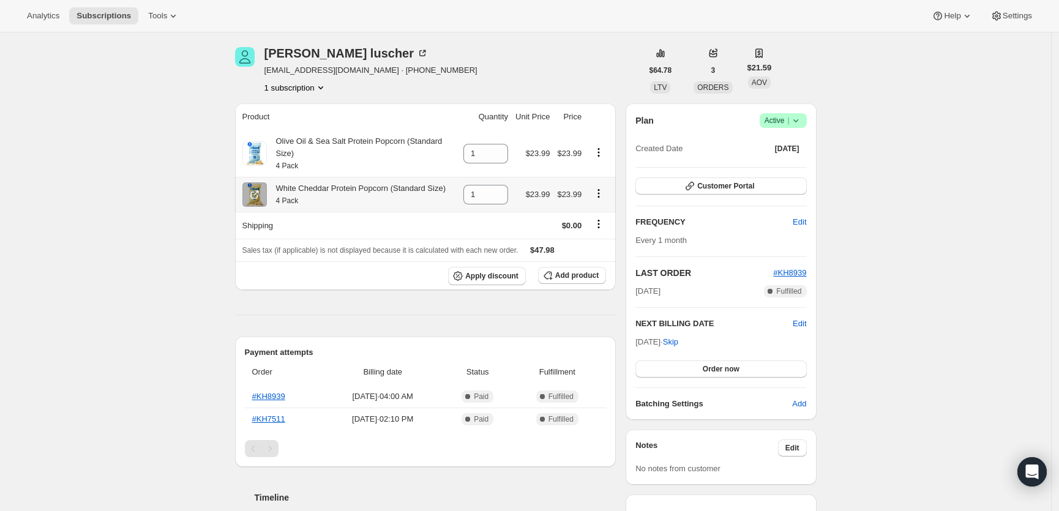
click at [608, 200] on button "Product actions" at bounding box center [599, 193] width 20 height 13
click at [605, 200] on icon "Product actions" at bounding box center [599, 193] width 12 height 12
click at [797, 402] on span "Add" at bounding box center [799, 404] width 14 height 12
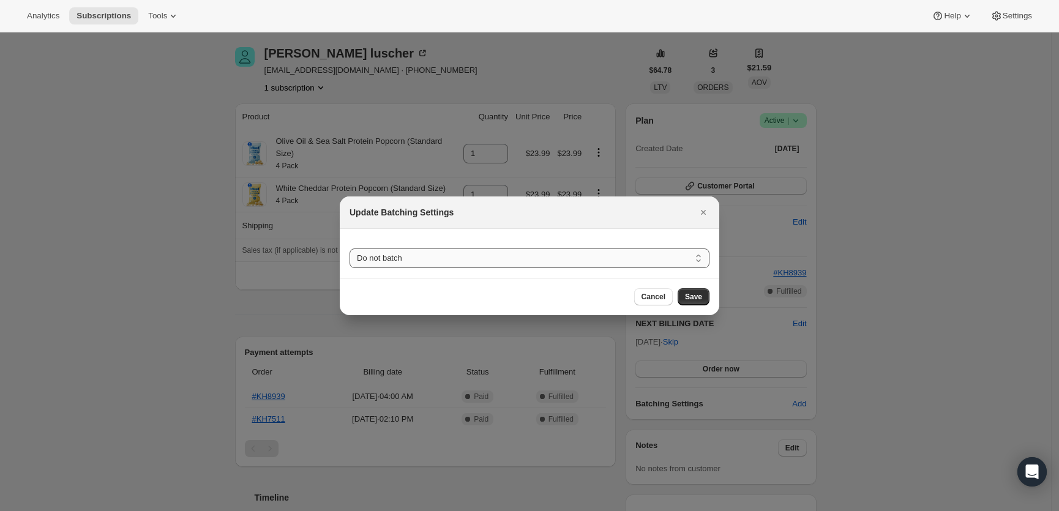
click at [477, 264] on select "Do not batch Weekly Monthly Yearly" at bounding box center [530, 259] width 360 height 20
select select "MONTHDAY"
click at [350, 249] on select "Do not batch Weekly Monthly Yearly" at bounding box center [530, 259] width 360 height 20
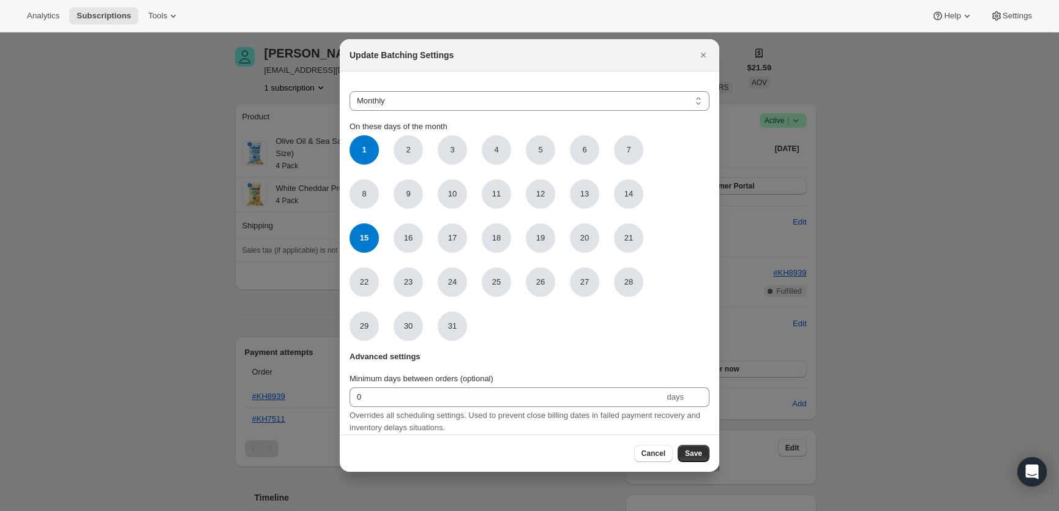
click at [357, 138] on span "1" at bounding box center [364, 149] width 29 height 29
click input "1" at bounding box center [0, 0] width 0 height 0
click at [364, 134] on legend "On these days of the month" at bounding box center [399, 128] width 98 height 15
click at [361, 149] on span "1" at bounding box center [364, 149] width 29 height 29
click at [0, 0] on input "1" at bounding box center [0, 0] width 0 height 0
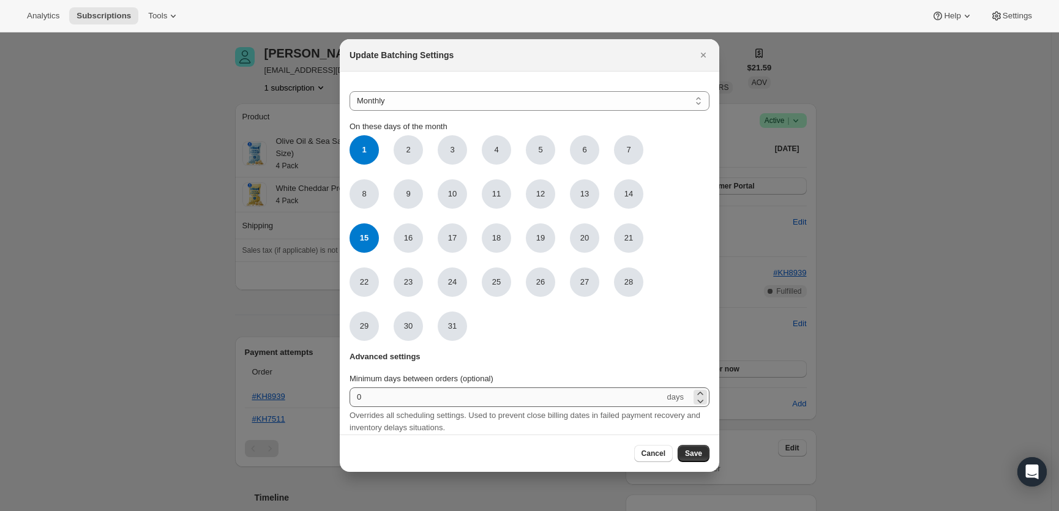
scroll to position [16, 0]
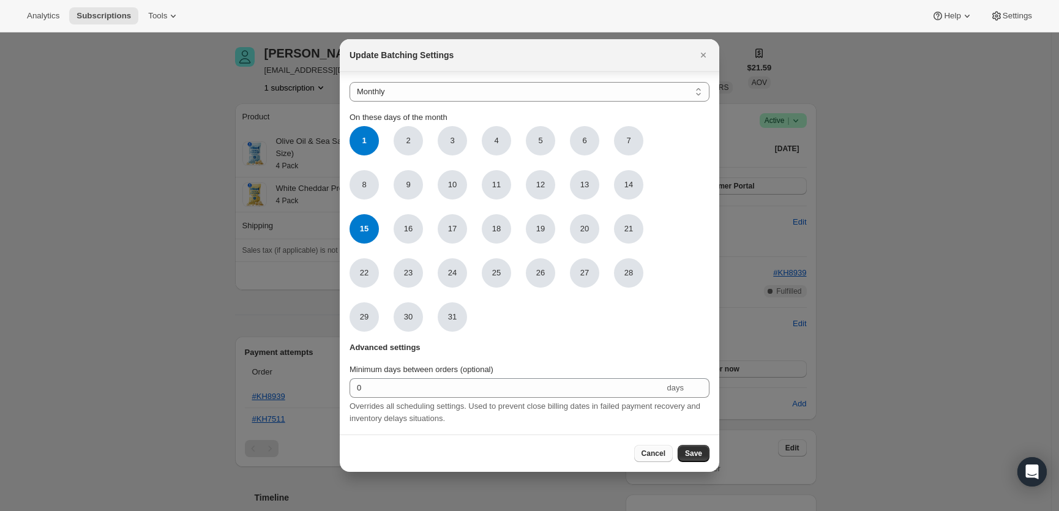
click at [651, 446] on button "Cancel" at bounding box center [653, 453] width 39 height 17
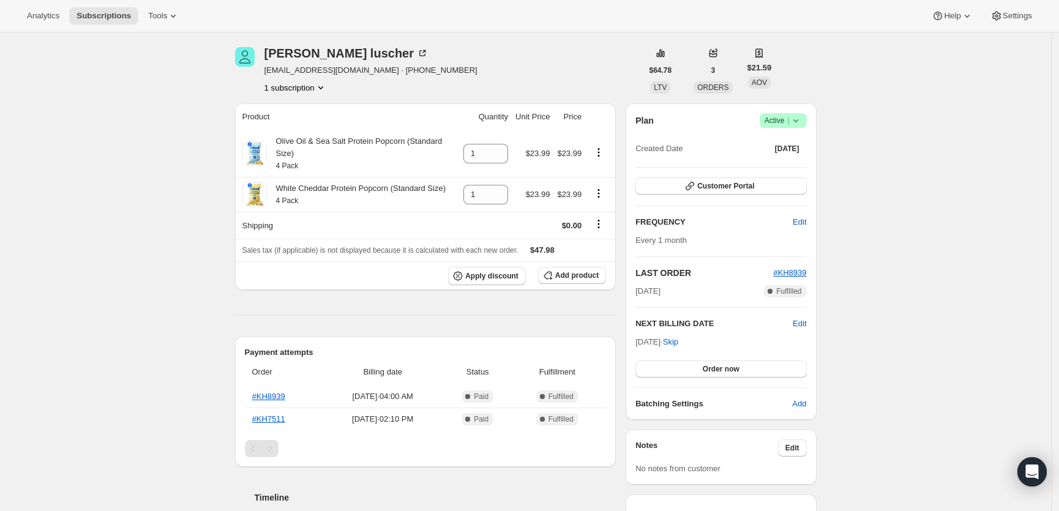
click at [308, 84] on button "1 subscription" at bounding box center [295, 87] width 62 height 12
drag, startPoint x: 361, startPoint y: 70, endPoint x: 269, endPoint y: 70, distance: 91.8
click at [269, 70] on span "[EMAIL_ADDRESS][DOMAIN_NAME] · [PHONE_NUMBER]" at bounding box center [370, 70] width 213 height 12
click at [416, 51] on icon at bounding box center [422, 53] width 12 height 12
click at [608, 200] on button "Product actions" at bounding box center [599, 193] width 20 height 13
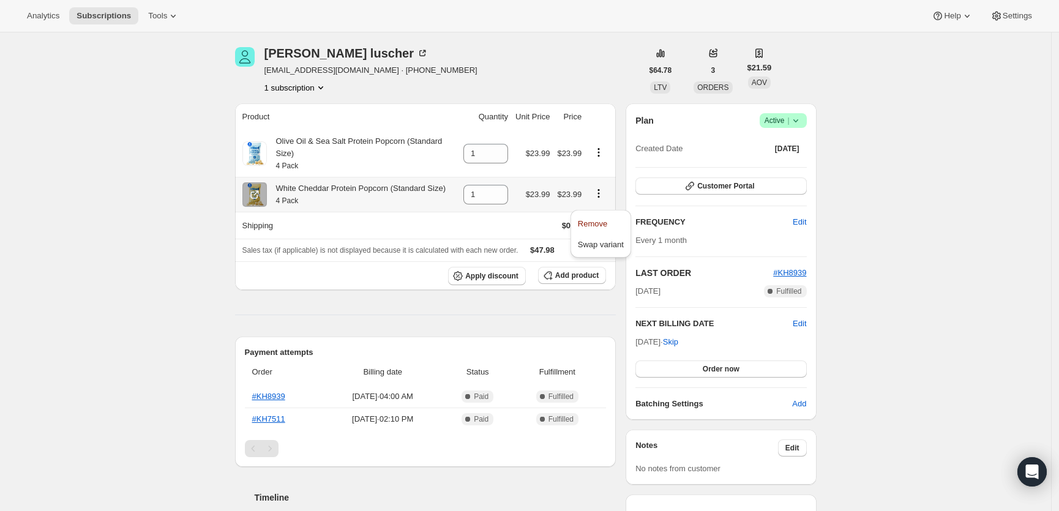
click at [605, 200] on icon "Product actions" at bounding box center [599, 193] width 12 height 12
click at [602, 210] on td at bounding box center [600, 194] width 31 height 35
click at [604, 203] on div at bounding box center [599, 195] width 20 height 17
click at [603, 200] on icon "Product actions" at bounding box center [599, 193] width 12 height 12
click at [600, 219] on span "Remove" at bounding box center [592, 223] width 29 height 9
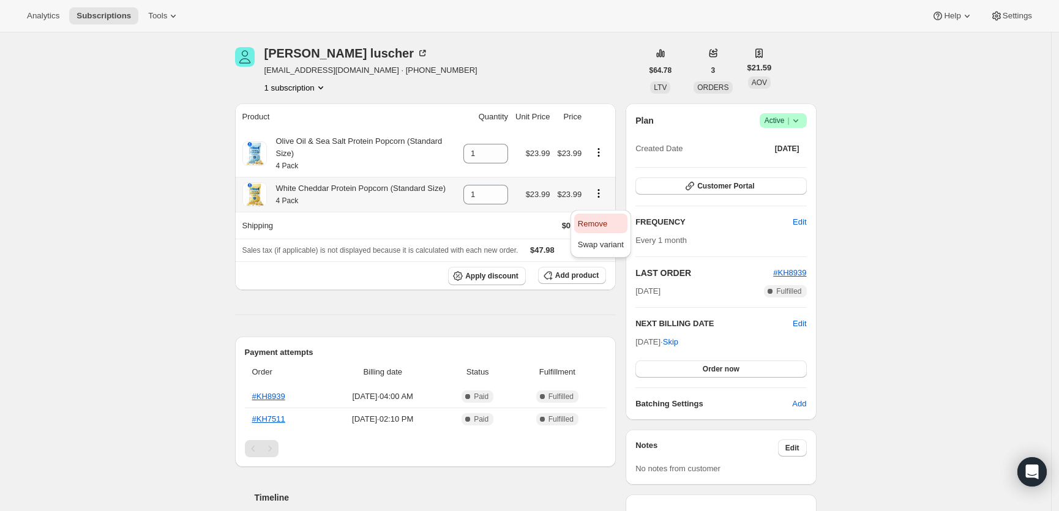
type input "0"
click at [1000, 8] on button "Settings" at bounding box center [1011, 15] width 56 height 17
